Goal: Contribute content

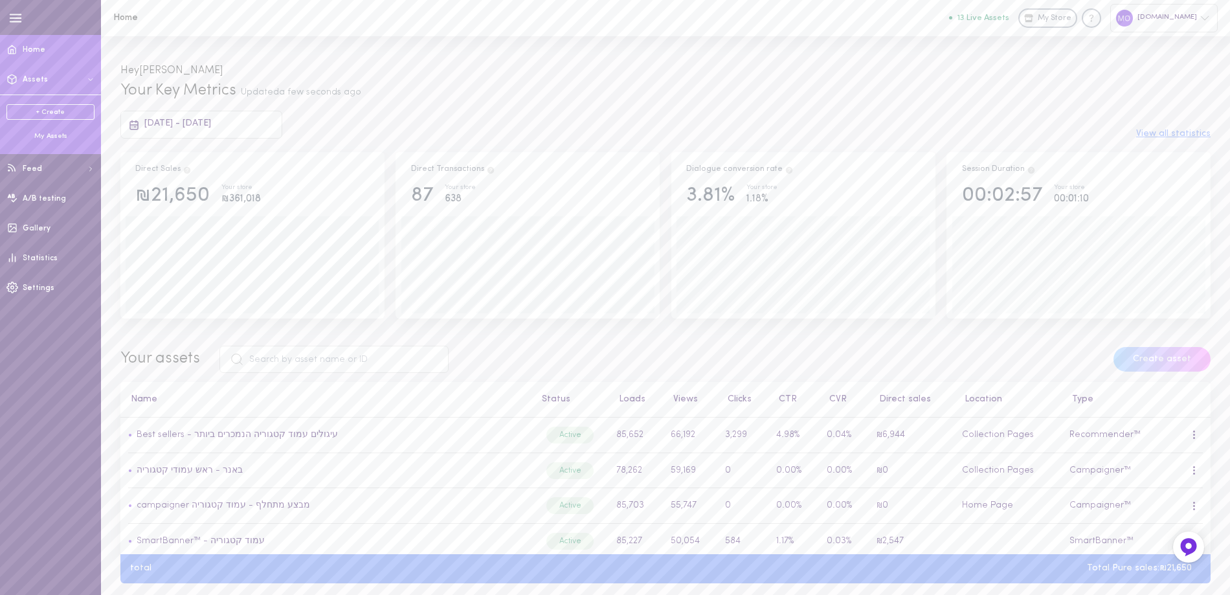
click at [55, 133] on div "My Assets" at bounding box center [50, 136] width 88 height 10
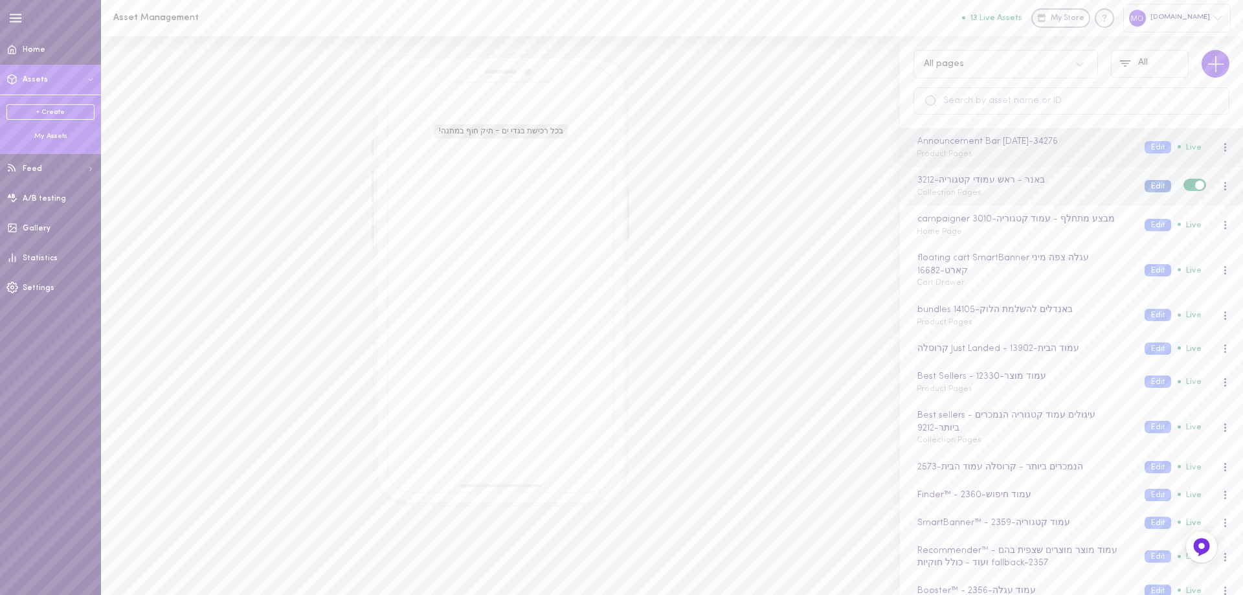
click at [1144, 185] on button "Edit" at bounding box center [1157, 186] width 27 height 12
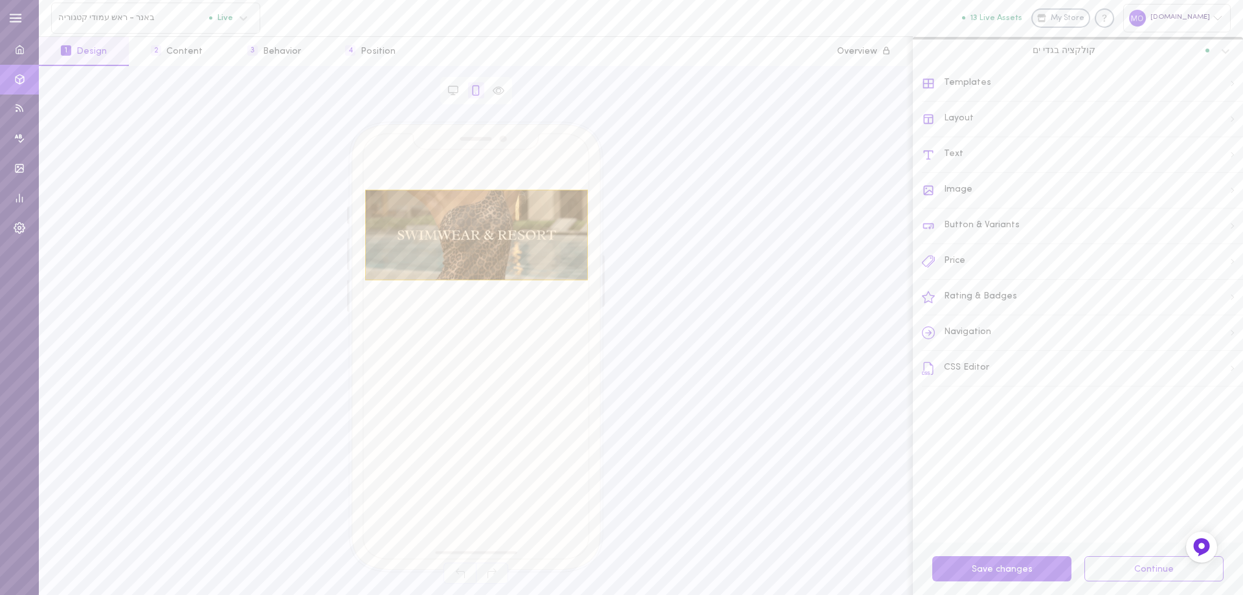
click at [491, 238] on div at bounding box center [476, 235] width 223 height 91
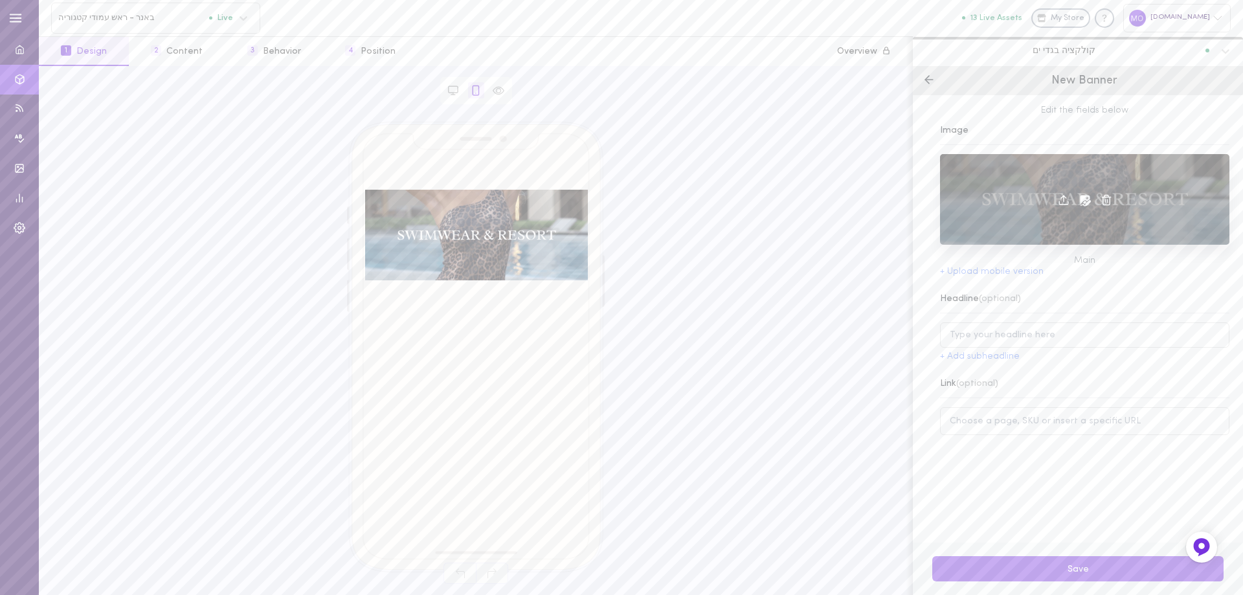
click at [1102, 201] on icon at bounding box center [1106, 200] width 12 height 12
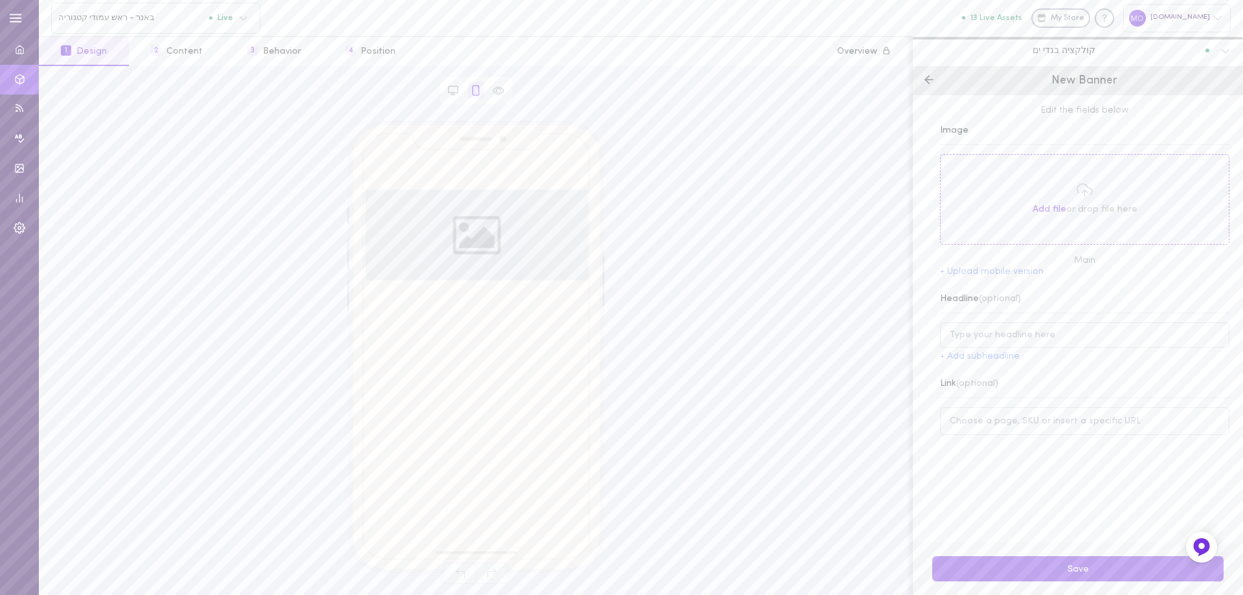
click at [1052, 208] on span "Add file" at bounding box center [1049, 210] width 34 height 10
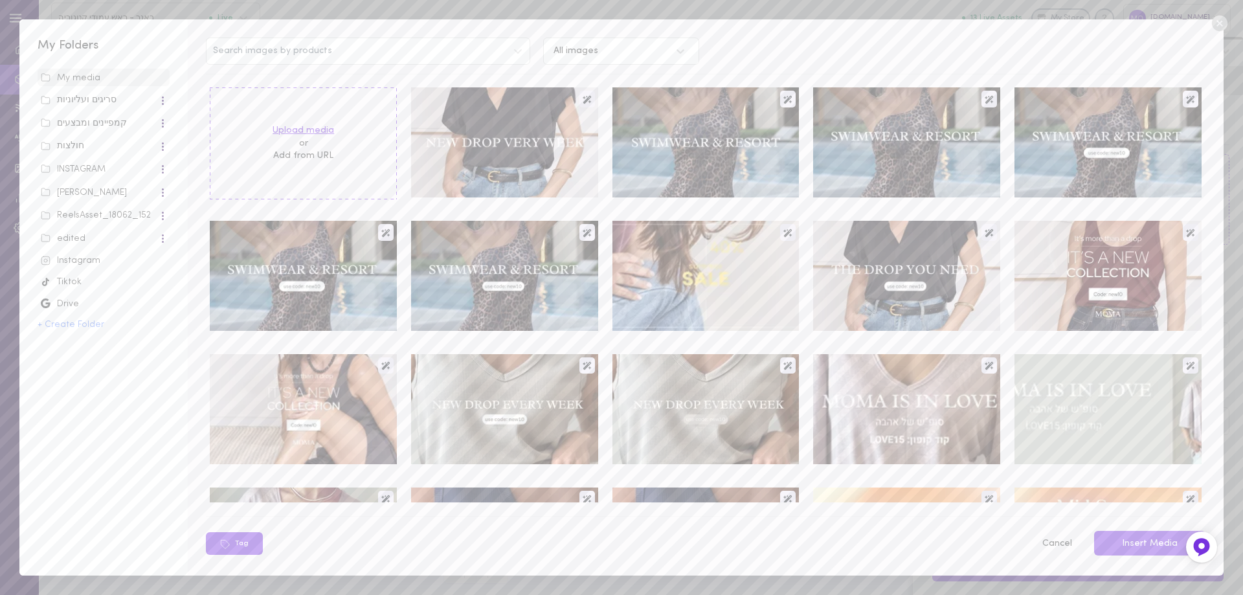
click at [303, 130] on label "Upload media" at bounding box center [302, 130] width 61 height 13
click at [0, 0] on input "Upload media" at bounding box center [0, 0] width 0 height 0
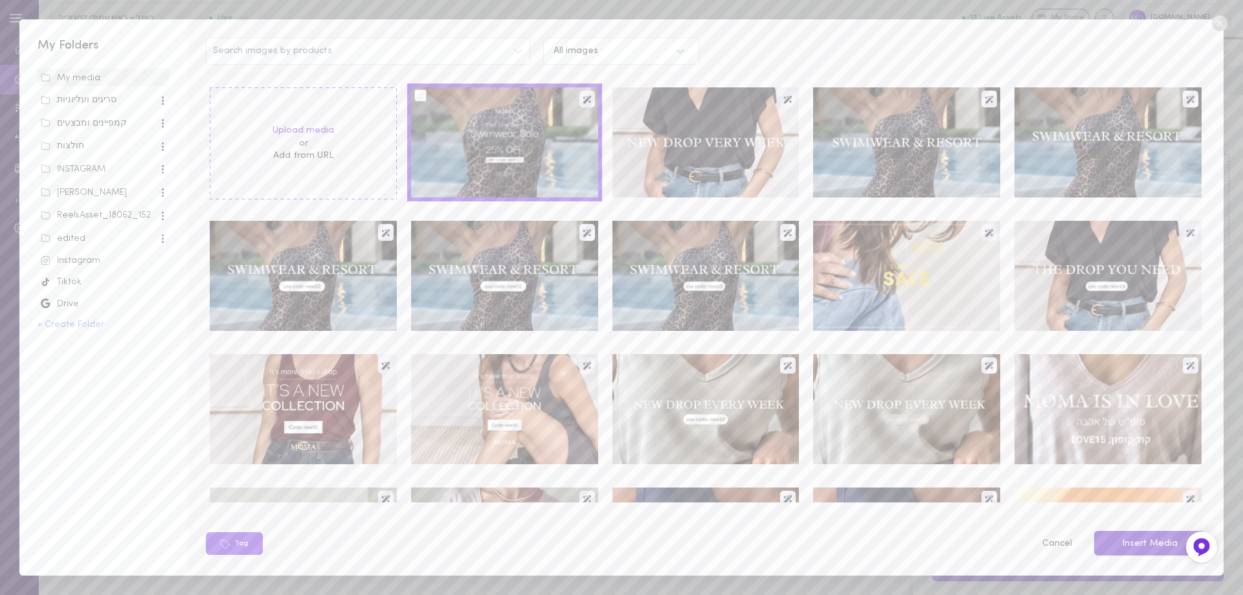
click at [1149, 547] on button "Insert Media" at bounding box center [1149, 543] width 111 height 25
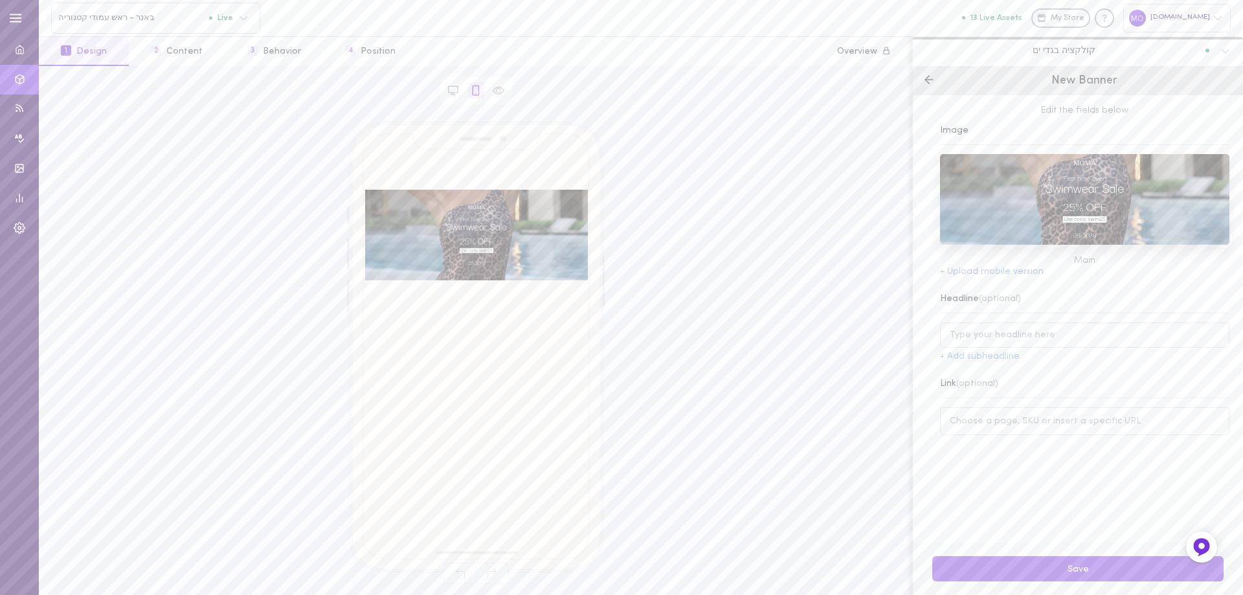
click at [1096, 568] on button "Save" at bounding box center [1077, 568] width 291 height 25
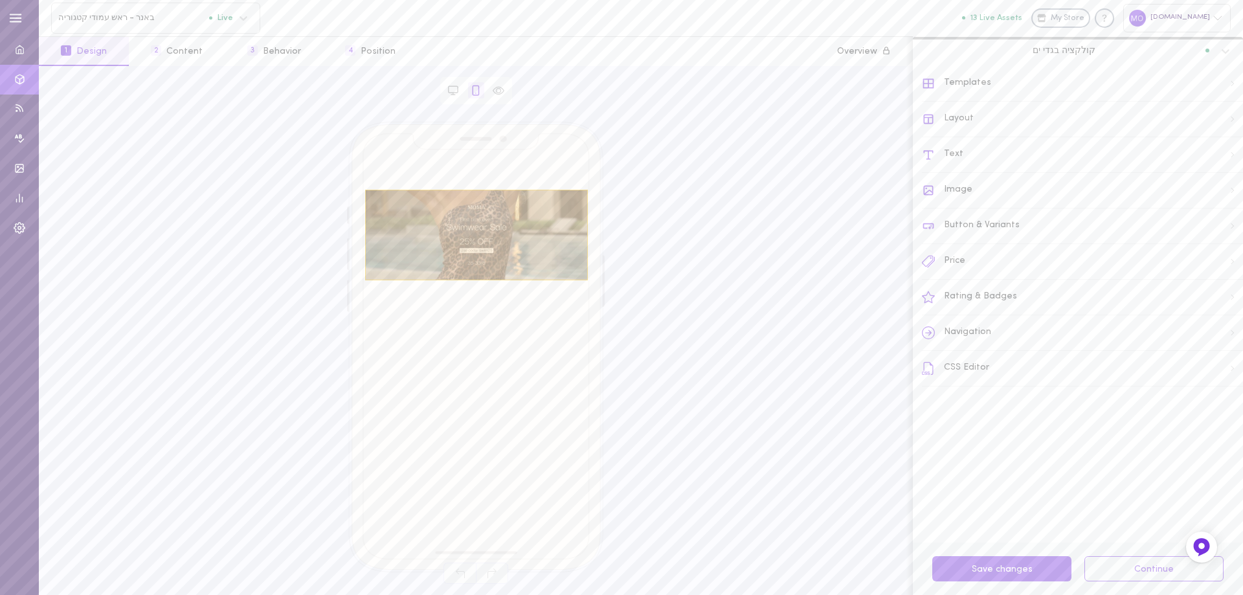
click at [482, 234] on div at bounding box center [476, 235] width 223 height 91
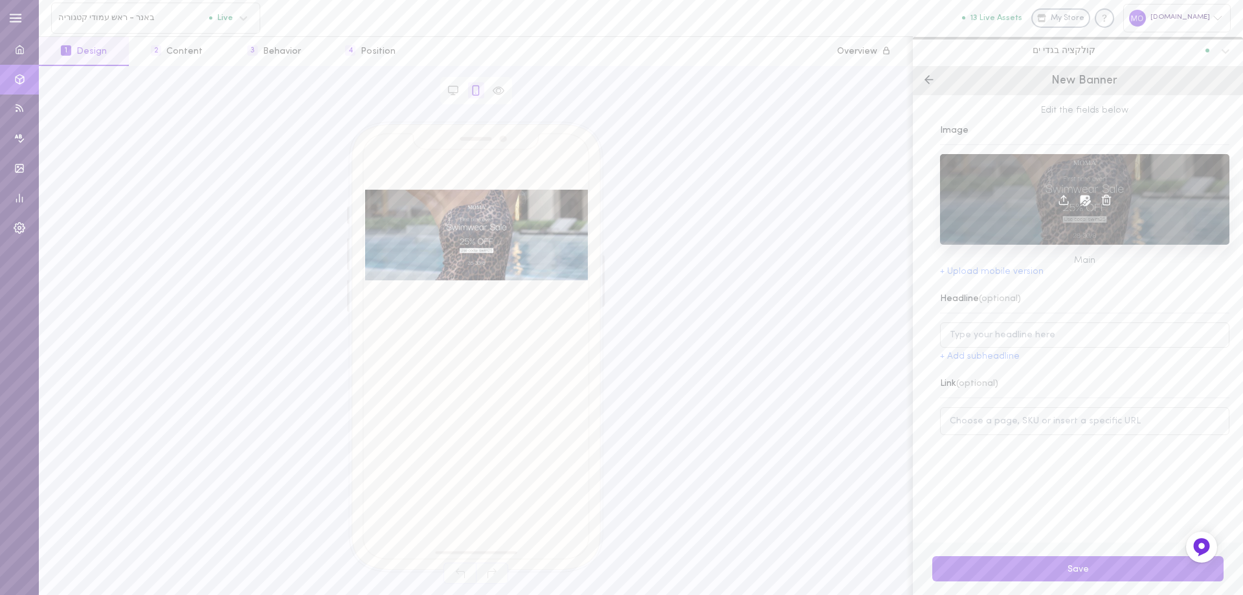
click at [1100, 199] on icon at bounding box center [1106, 200] width 12 height 12
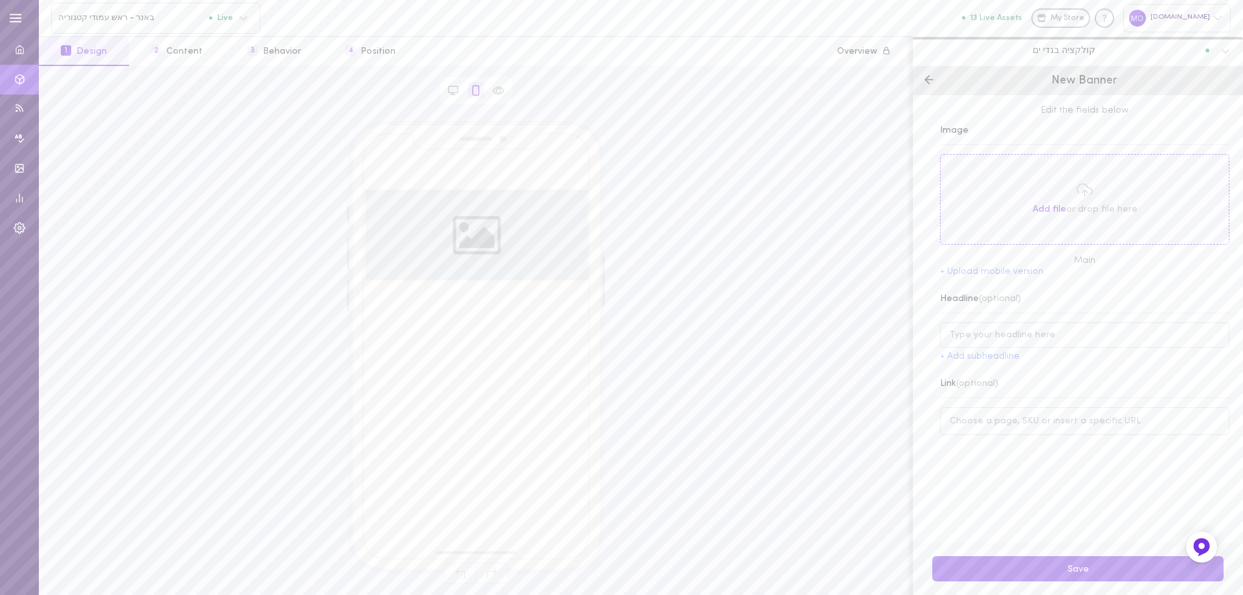
click at [1041, 208] on span "Add file" at bounding box center [1049, 210] width 34 height 10
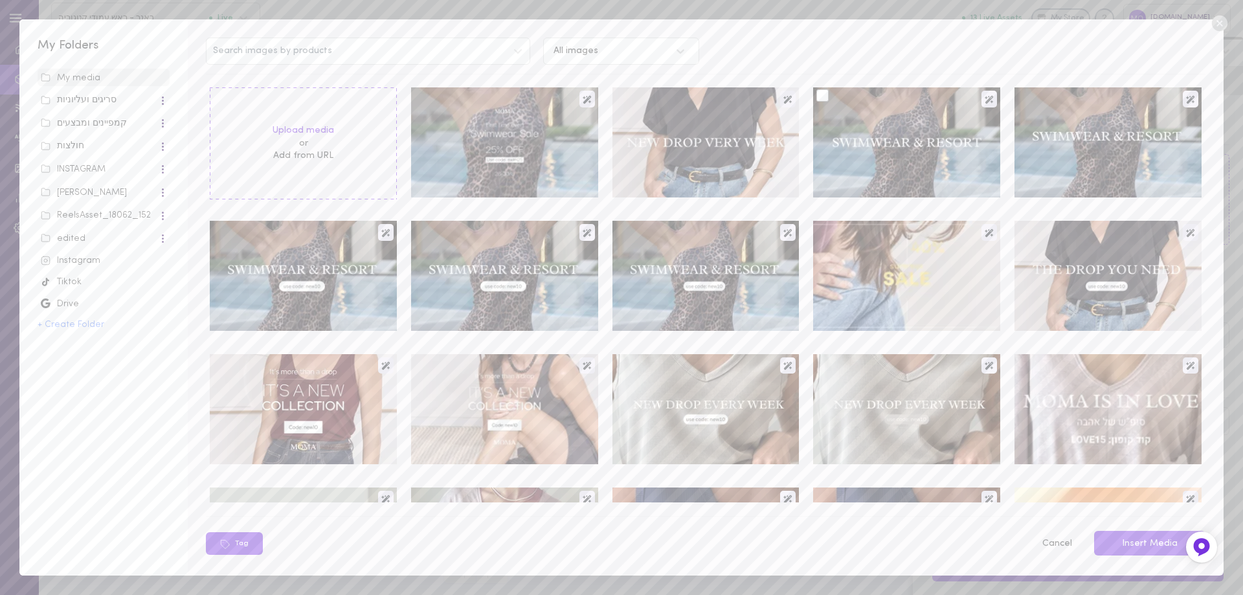
click at [913, 144] on div at bounding box center [906, 142] width 187 height 110
click at [1155, 542] on button "Insert Media" at bounding box center [1149, 543] width 111 height 25
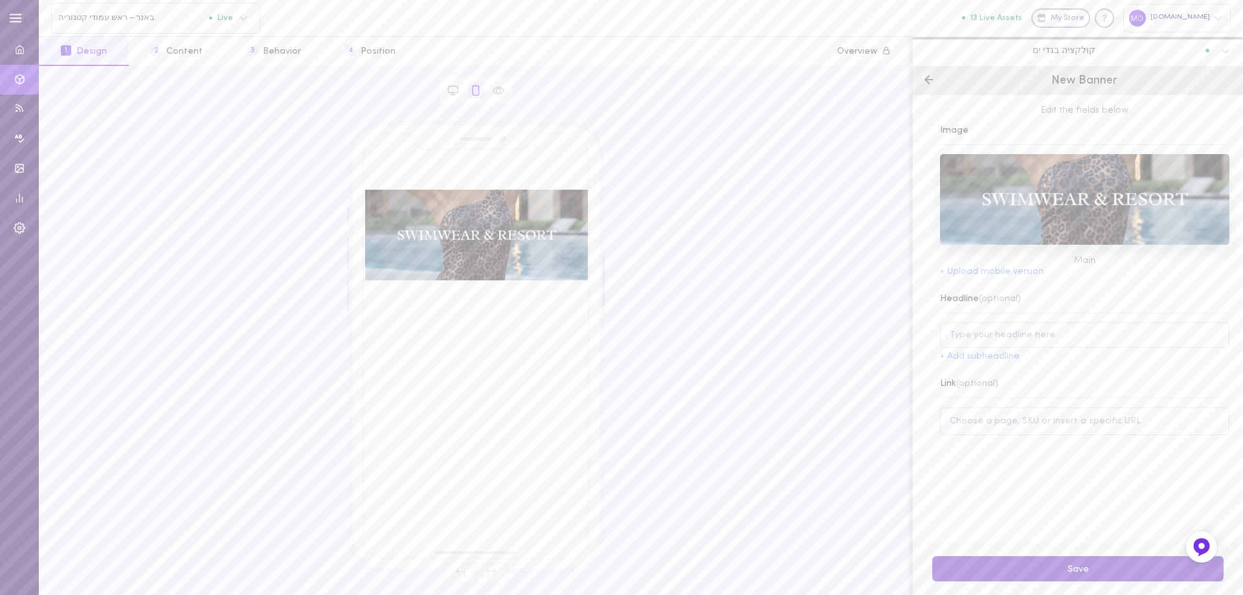
click at [1098, 565] on button "Save" at bounding box center [1077, 568] width 291 height 25
